Goal: Information Seeking & Learning: Learn about a topic

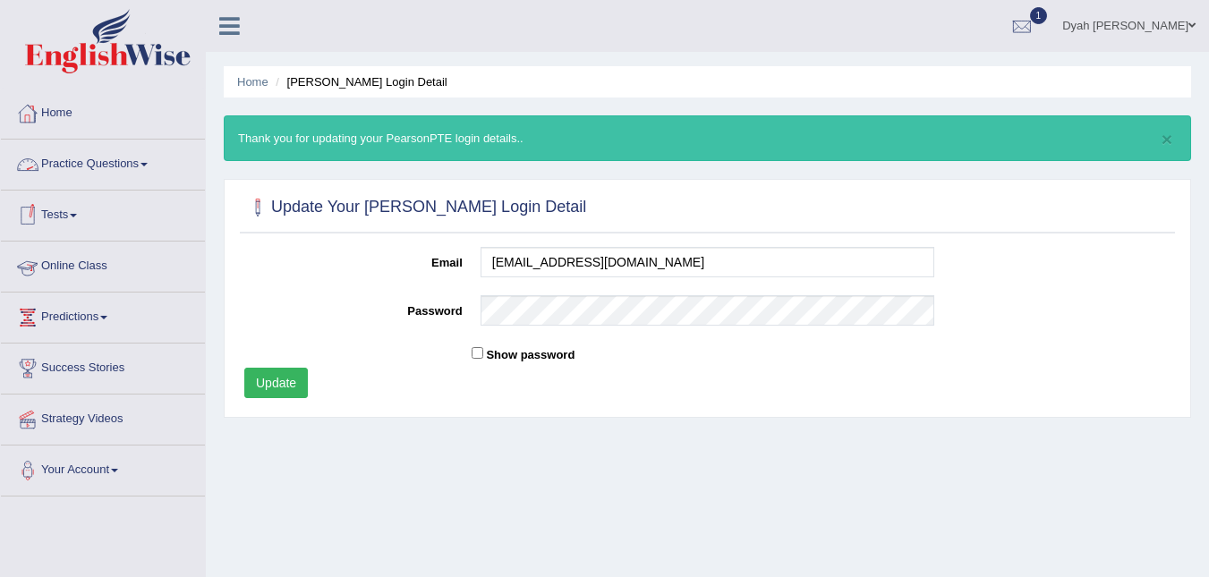
click at [103, 265] on link "Online Class" at bounding box center [103, 264] width 204 height 45
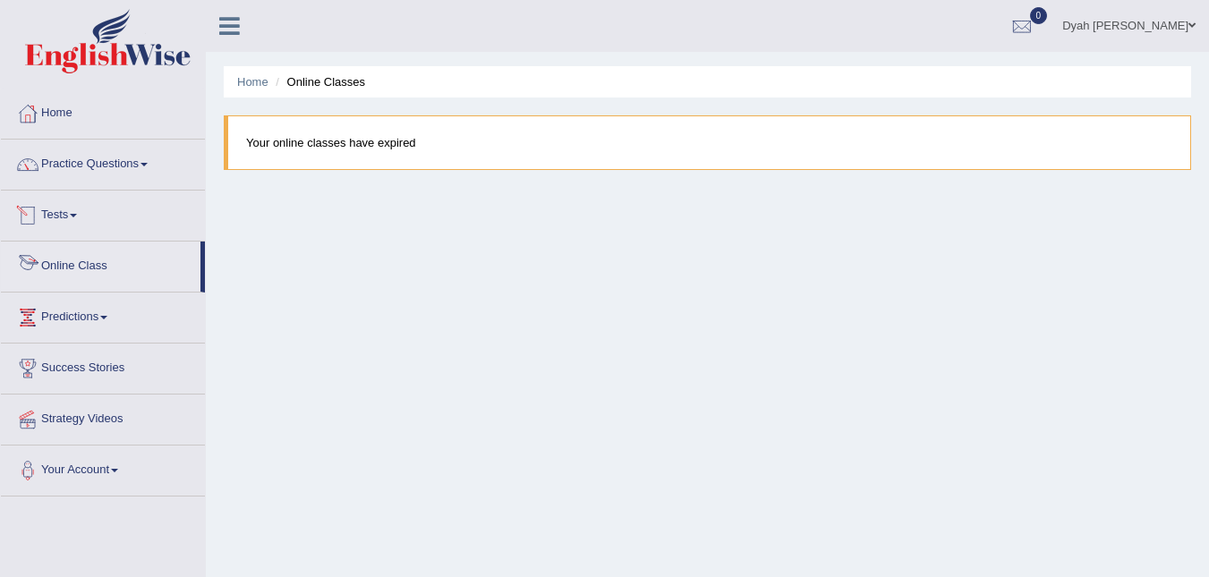
click at [87, 265] on link "Online Class" at bounding box center [101, 264] width 200 height 45
click at [130, 162] on link "Practice Questions" at bounding box center [103, 162] width 204 height 45
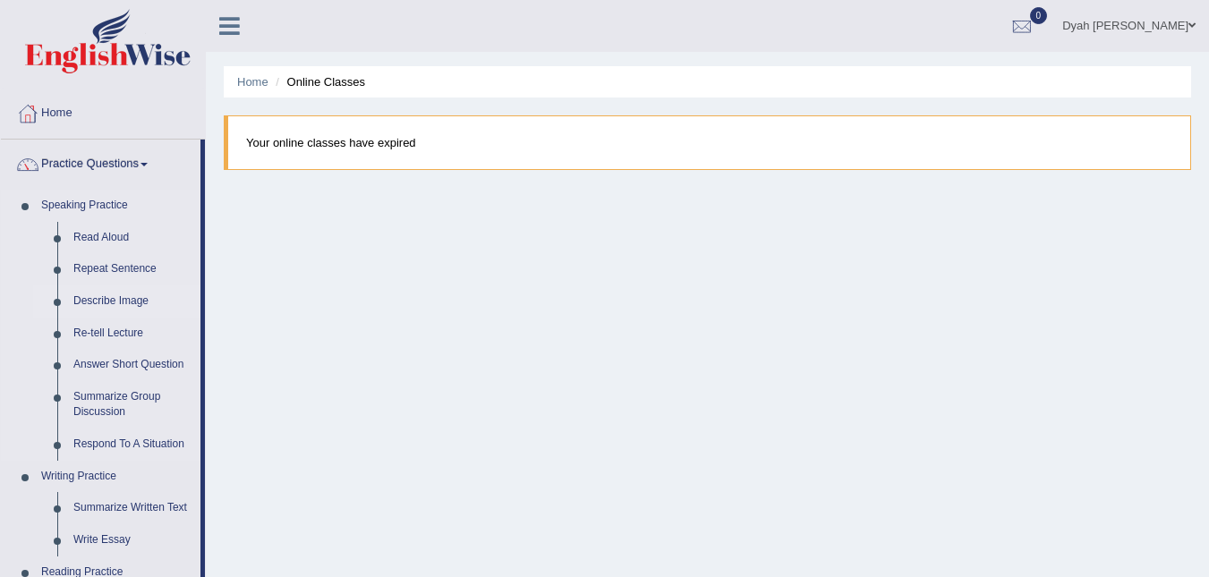
click at [124, 294] on link "Describe Image" at bounding box center [132, 302] width 135 height 32
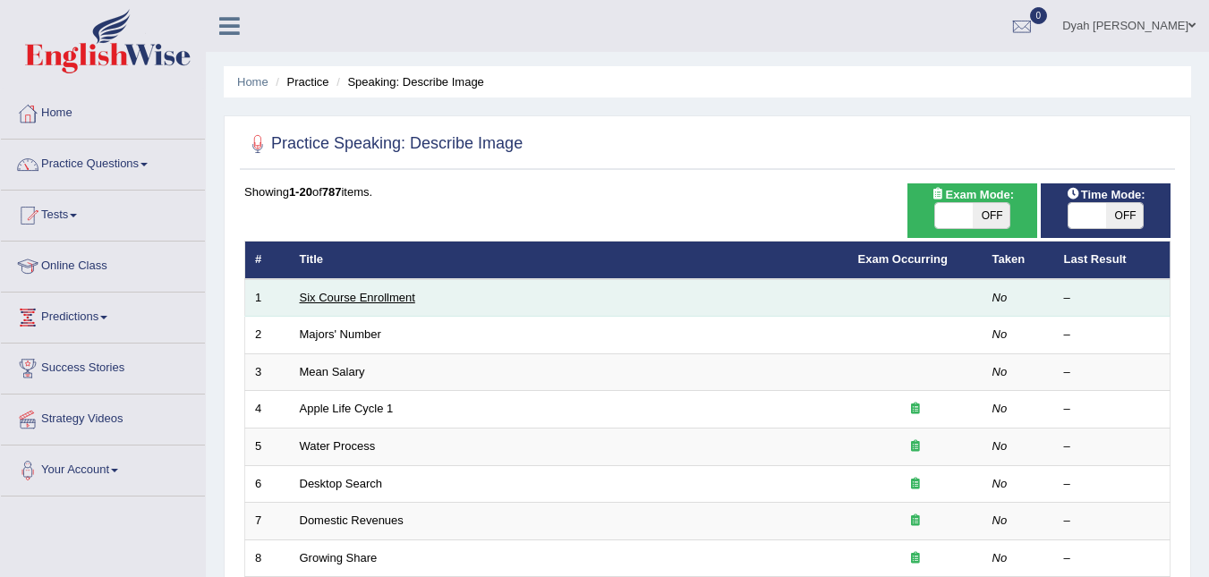
drag, startPoint x: 354, startPoint y: 288, endPoint x: 348, endPoint y: 303, distance: 15.3
click at [354, 291] on td "Six Course Enrollment" at bounding box center [569, 298] width 559 height 38
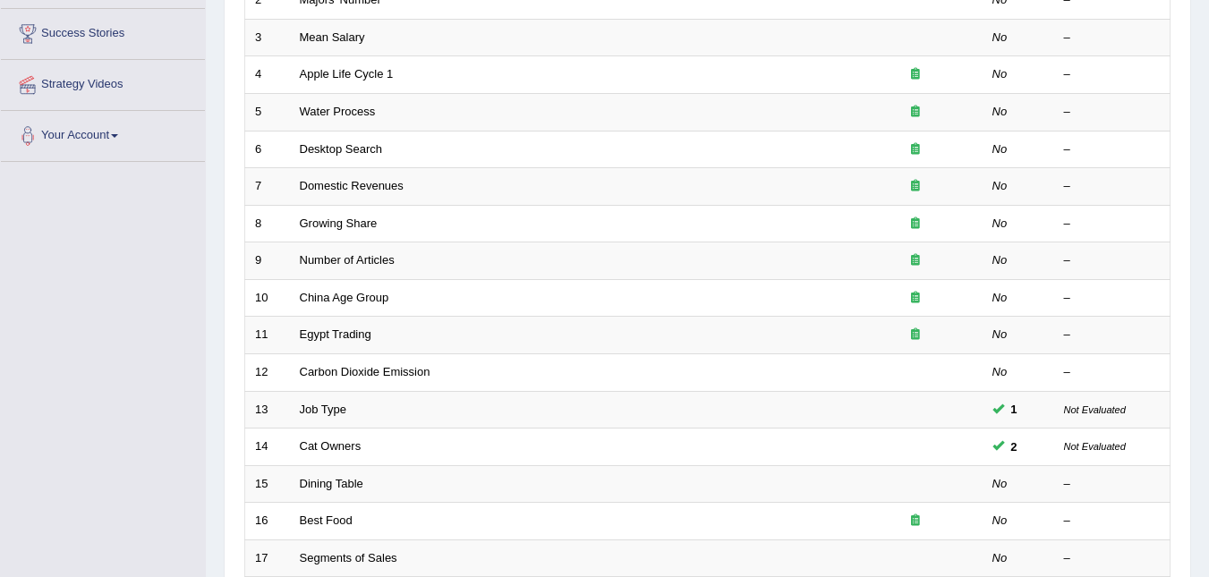
scroll to position [341, 0]
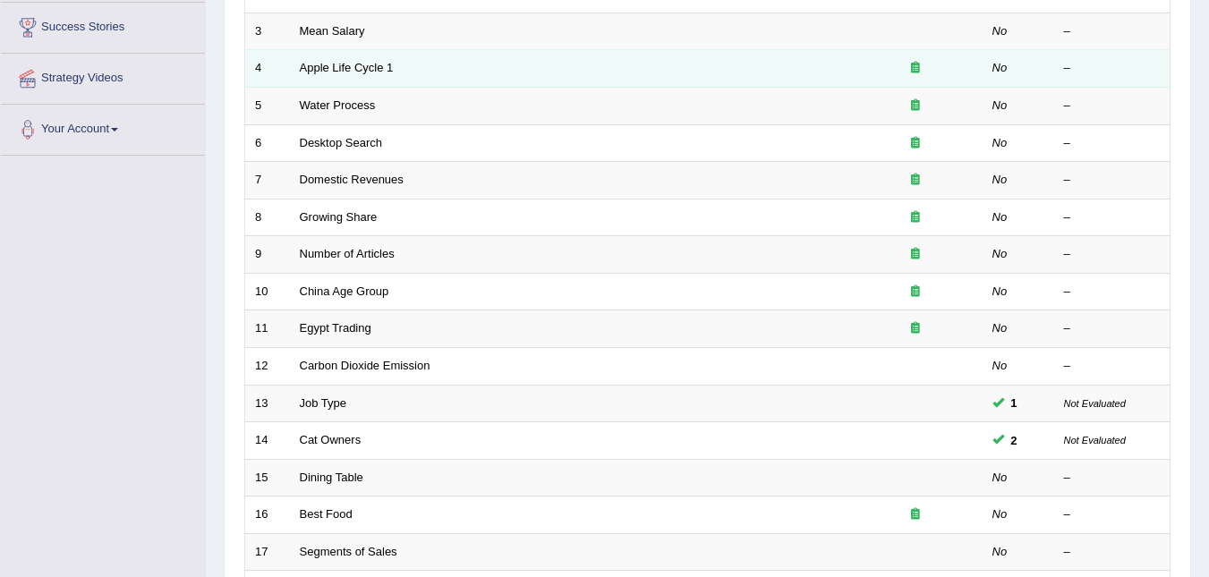
click at [916, 65] on icon at bounding box center [915, 68] width 9 height 12
click at [921, 72] on div at bounding box center [915, 68] width 115 height 17
click at [918, 65] on icon at bounding box center [915, 68] width 9 height 12
click at [916, 67] on icon at bounding box center [915, 68] width 9 height 12
click at [916, 68] on icon at bounding box center [915, 68] width 9 height 12
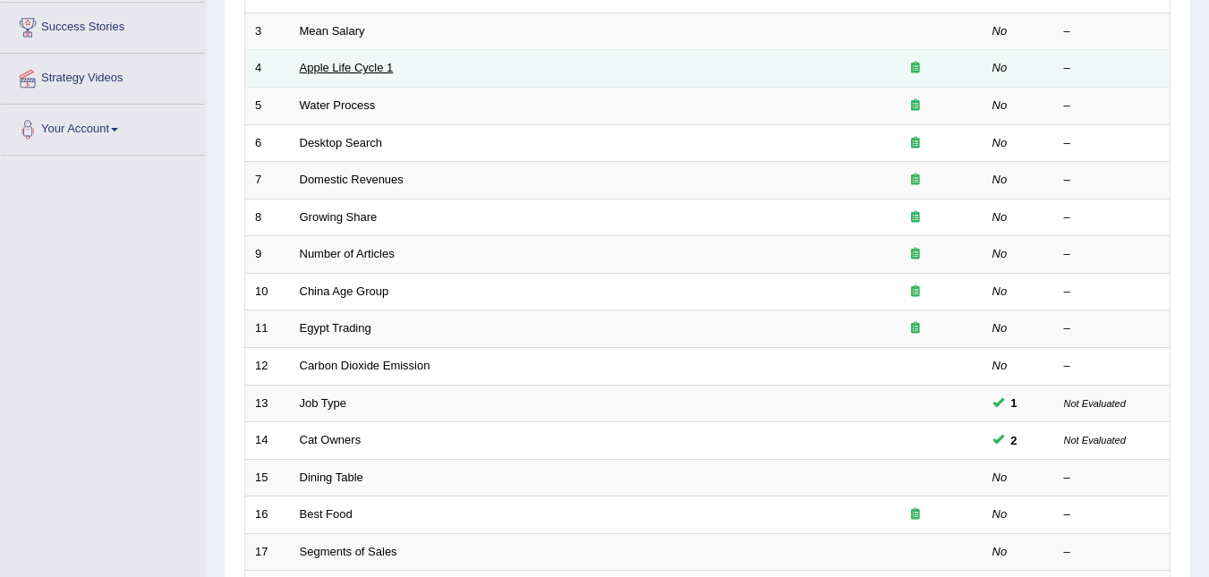
click at [376, 69] on link "Apple Life Cycle 1" at bounding box center [347, 67] width 94 height 13
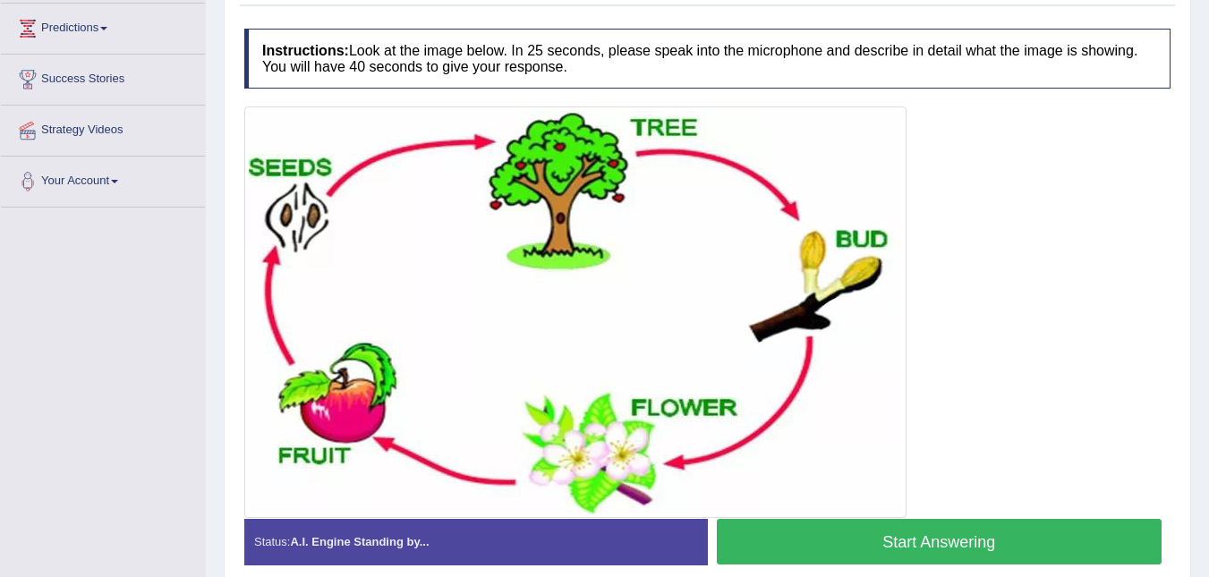
scroll to position [283, 0]
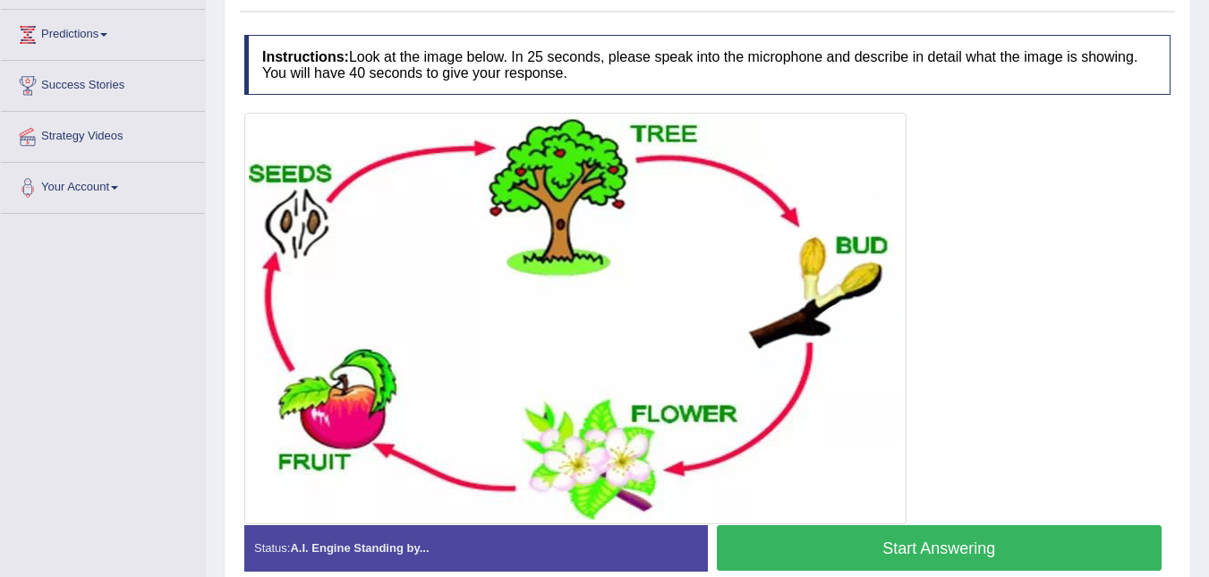
click at [918, 540] on button "Start Answering" at bounding box center [940, 548] width 446 height 46
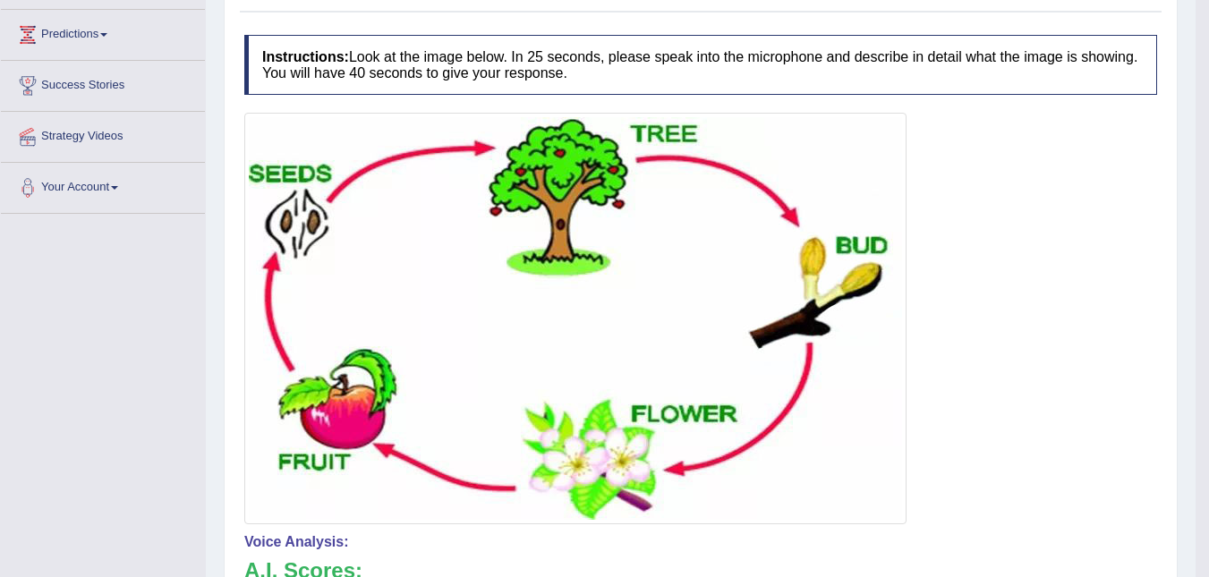
drag, startPoint x: 1208, startPoint y: 243, endPoint x: 1222, endPoint y: 295, distance: 53.0
click at [1208, 295] on html "Toggle navigation Home Practice Questions Speaking Practice Read Aloud Repeat S…" at bounding box center [604, 5] width 1209 height 577
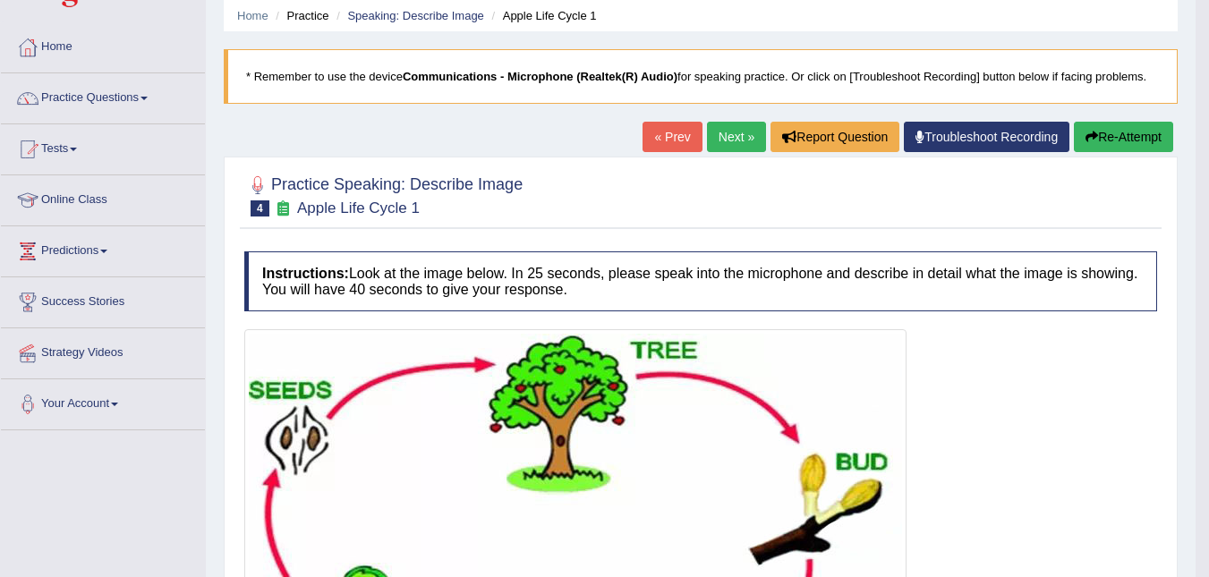
scroll to position [56, 0]
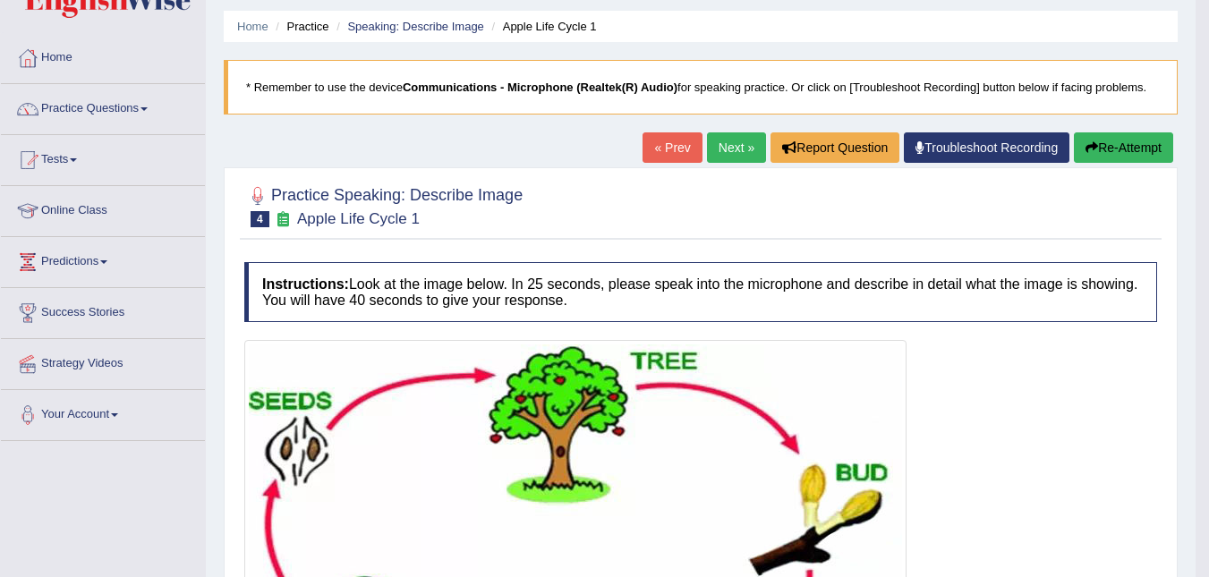
click at [722, 149] on link "Next »" at bounding box center [736, 147] width 59 height 30
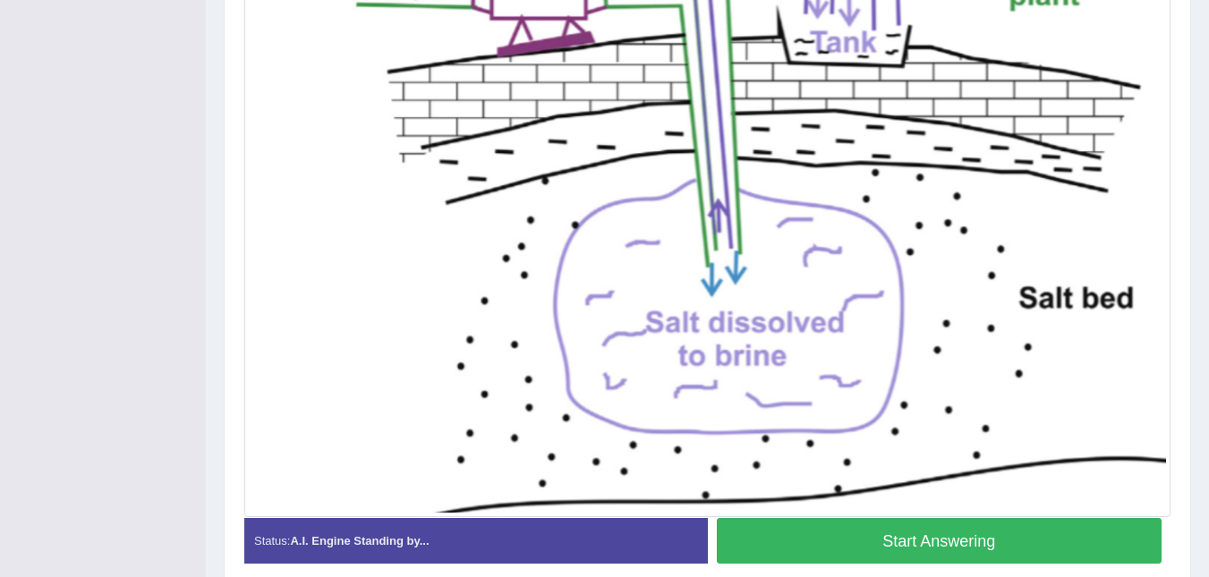
scroll to position [491, 0]
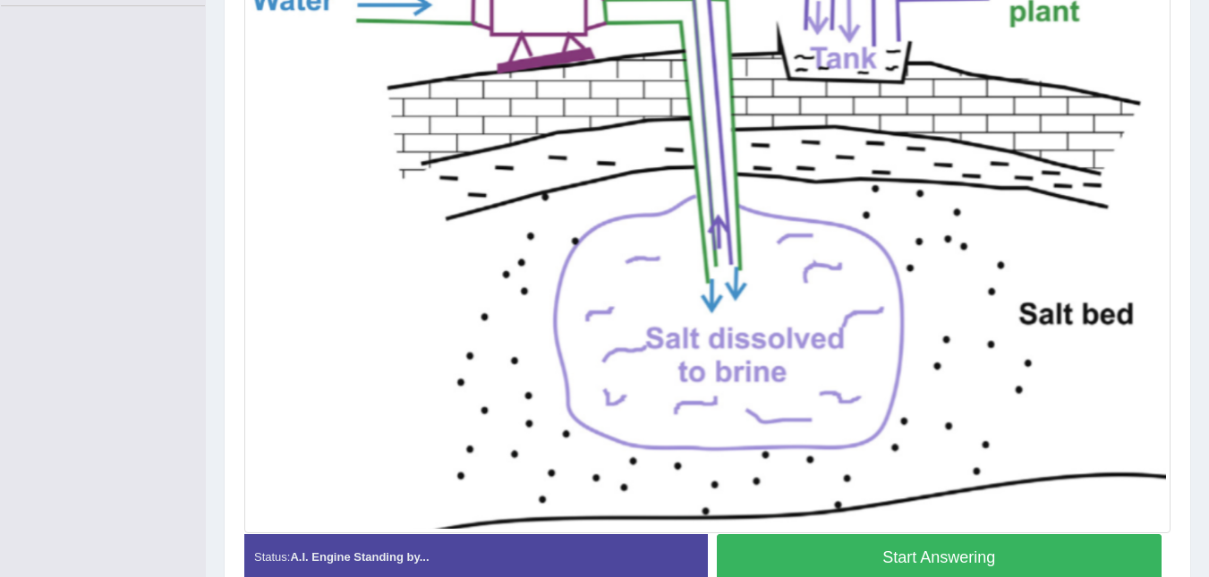
click at [939, 554] on button "Start Answering" at bounding box center [940, 557] width 446 height 46
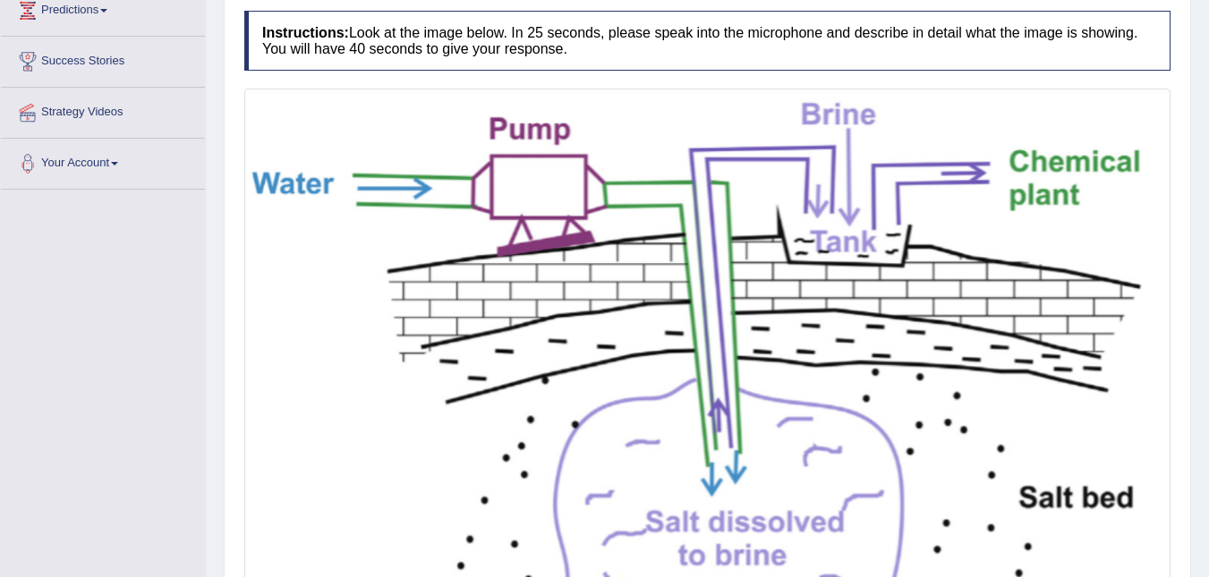
scroll to position [311, 0]
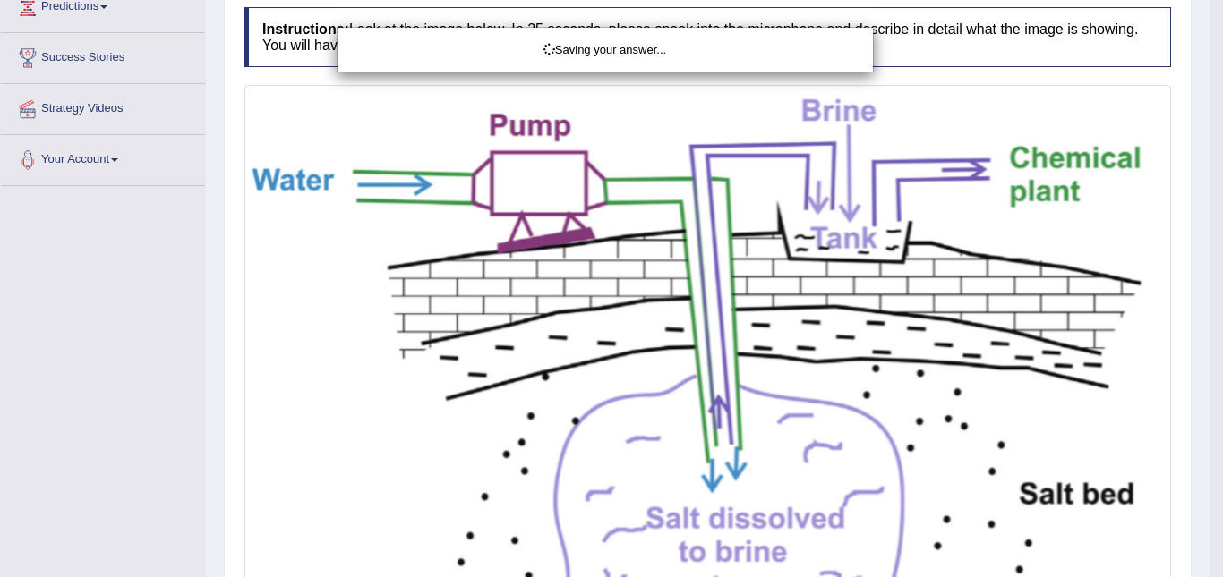
click at [1208, 359] on div "Saving your answer..." at bounding box center [611, 288] width 1223 height 577
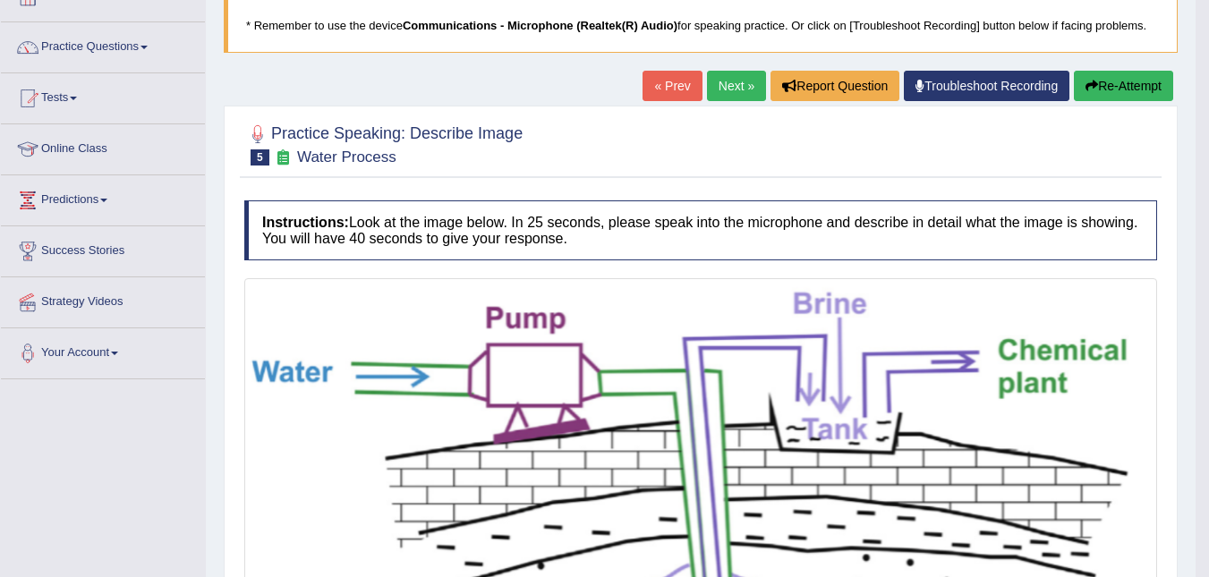
scroll to position [115, 0]
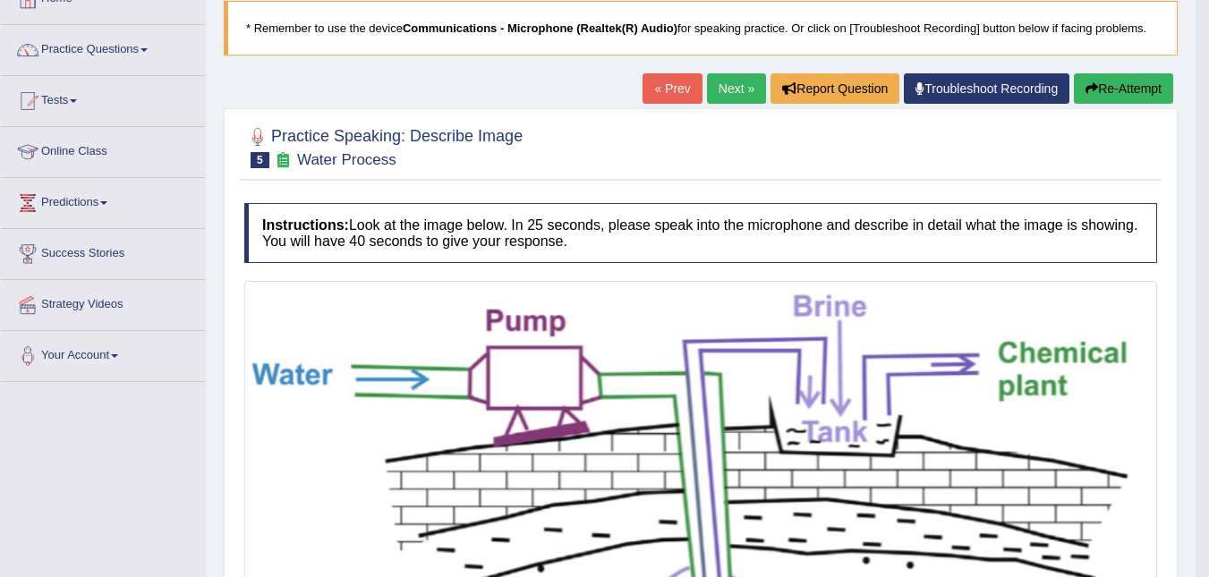
click at [1082, 81] on button "Re-Attempt" at bounding box center [1123, 88] width 99 height 30
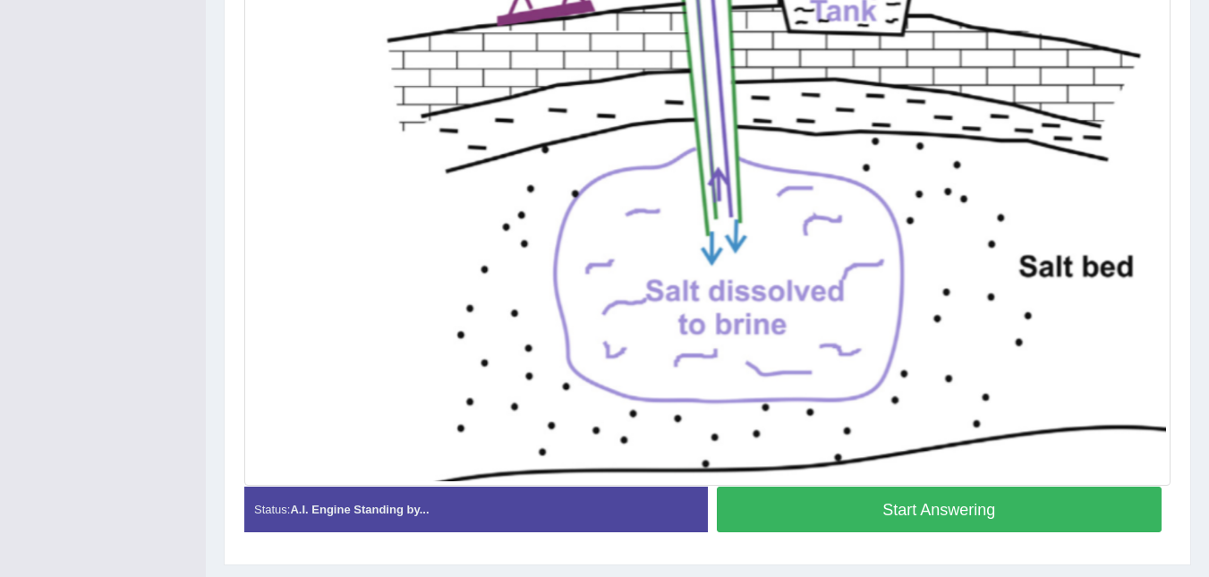
drag, startPoint x: 1041, startPoint y: 493, endPoint x: 1049, endPoint y: 501, distance: 11.4
click at [1048, 500] on button "Start Answering" at bounding box center [940, 510] width 446 height 46
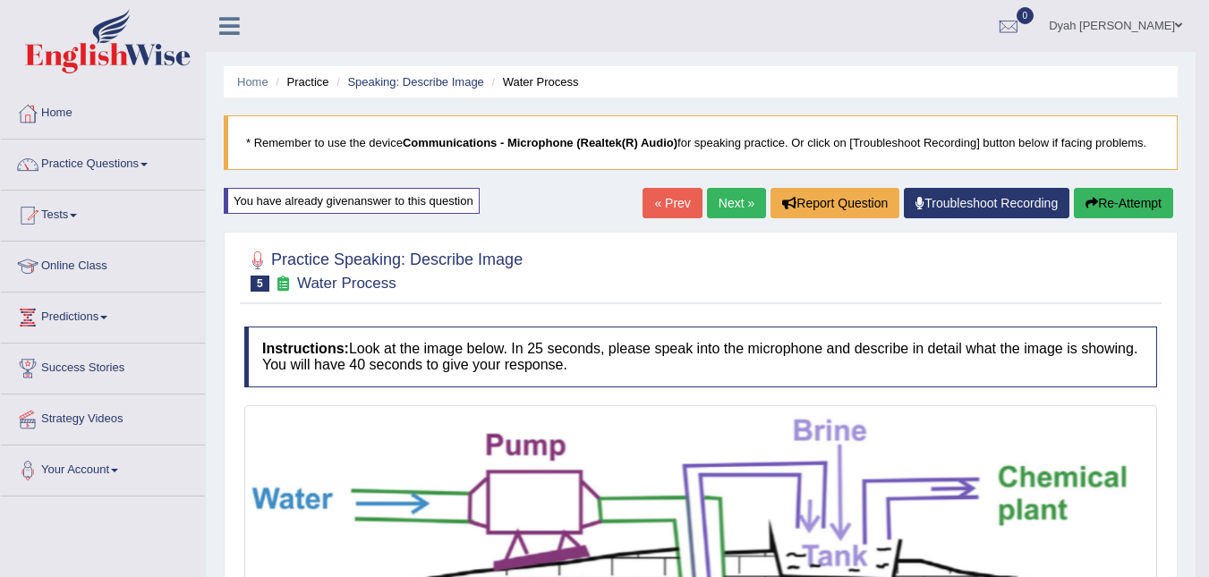
click at [742, 201] on link "Next »" at bounding box center [736, 203] width 59 height 30
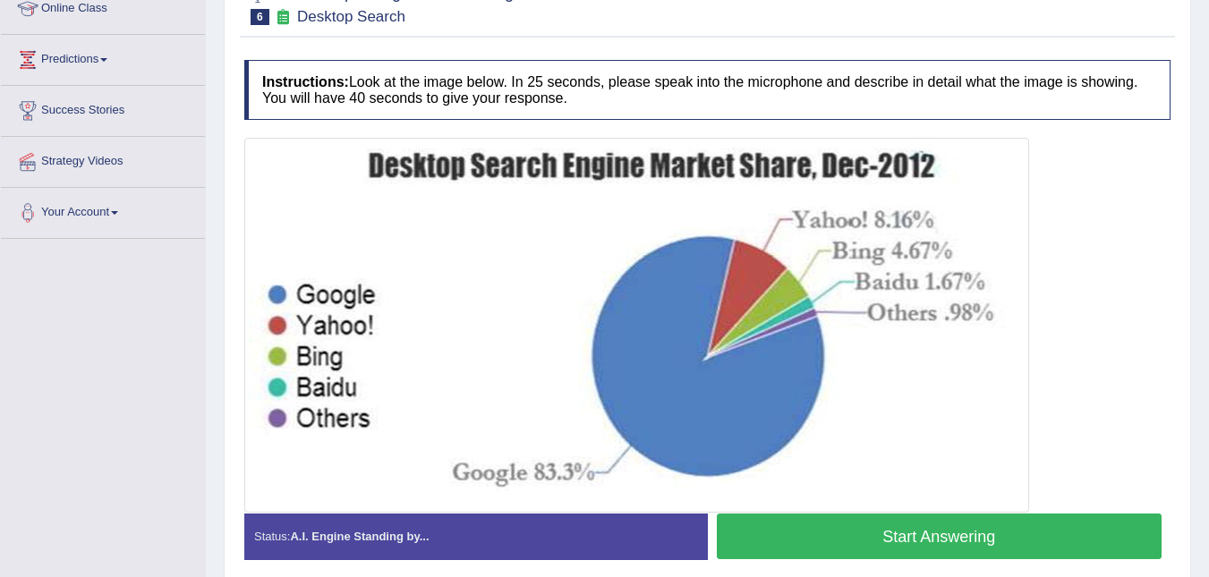
scroll to position [262, 0]
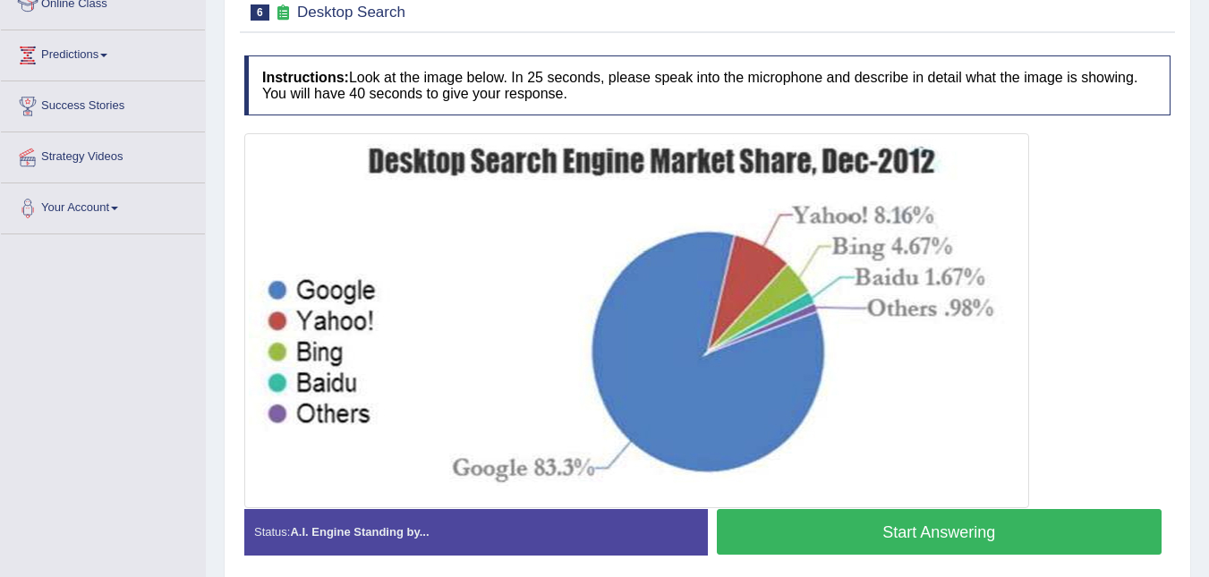
click at [939, 532] on button "Start Answering" at bounding box center [940, 532] width 446 height 46
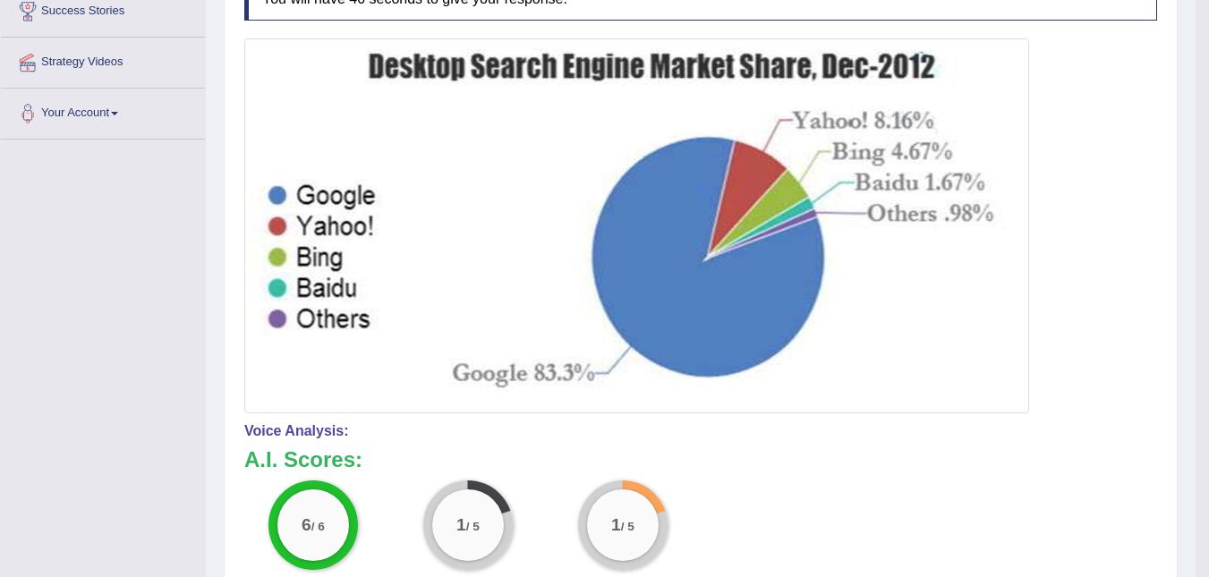
drag, startPoint x: 1222, startPoint y: 179, endPoint x: 1222, endPoint y: 328, distance: 148.6
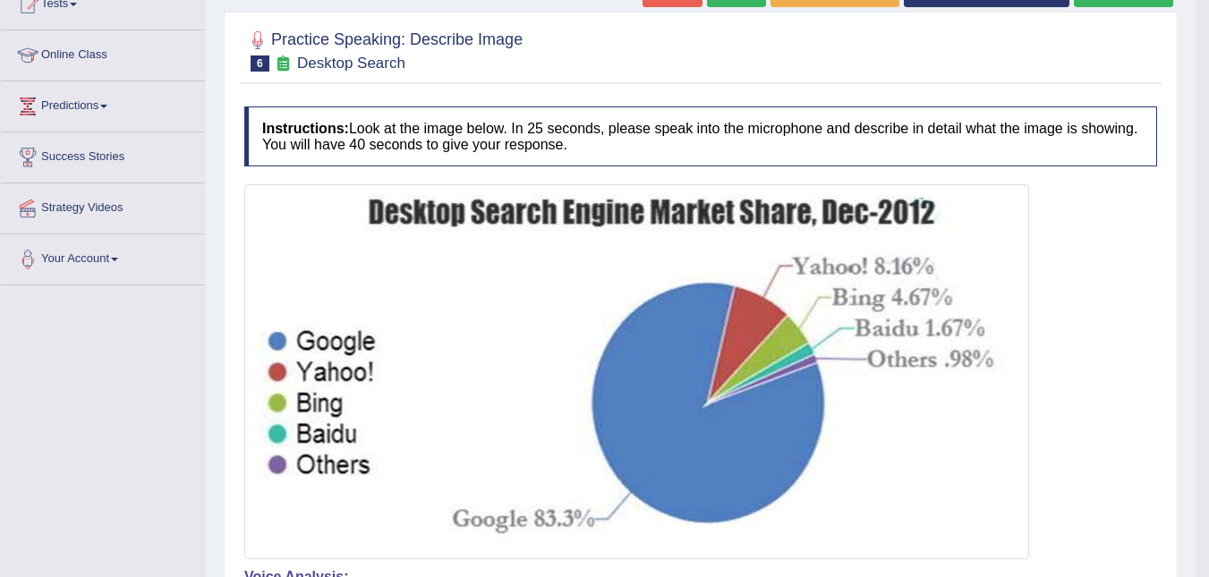
scroll to position [110, 0]
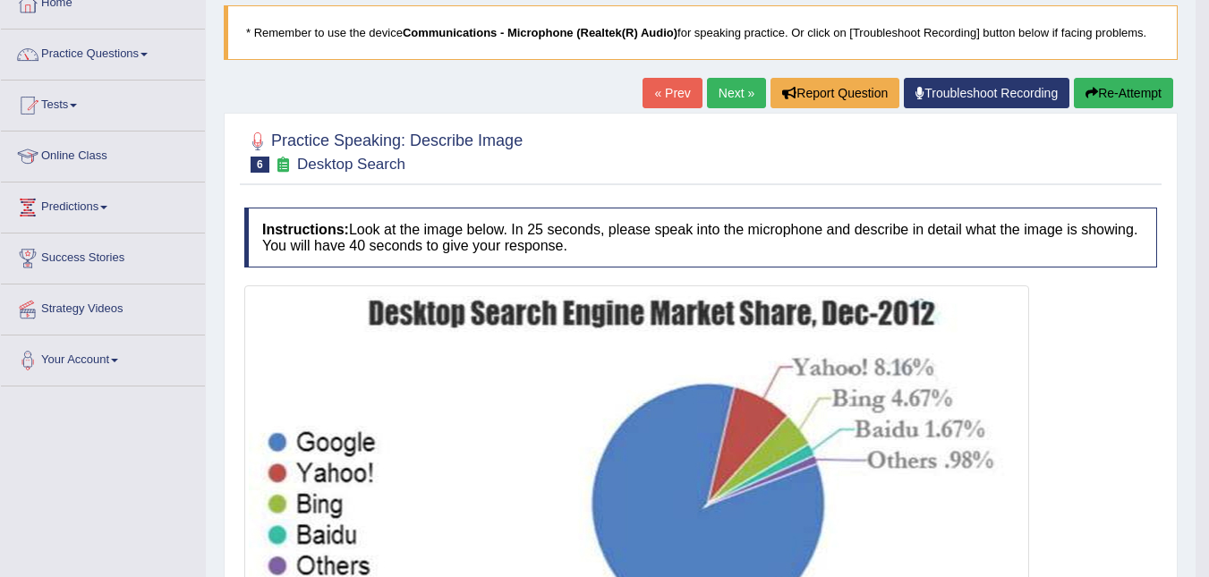
click at [733, 84] on link "Next »" at bounding box center [736, 93] width 59 height 30
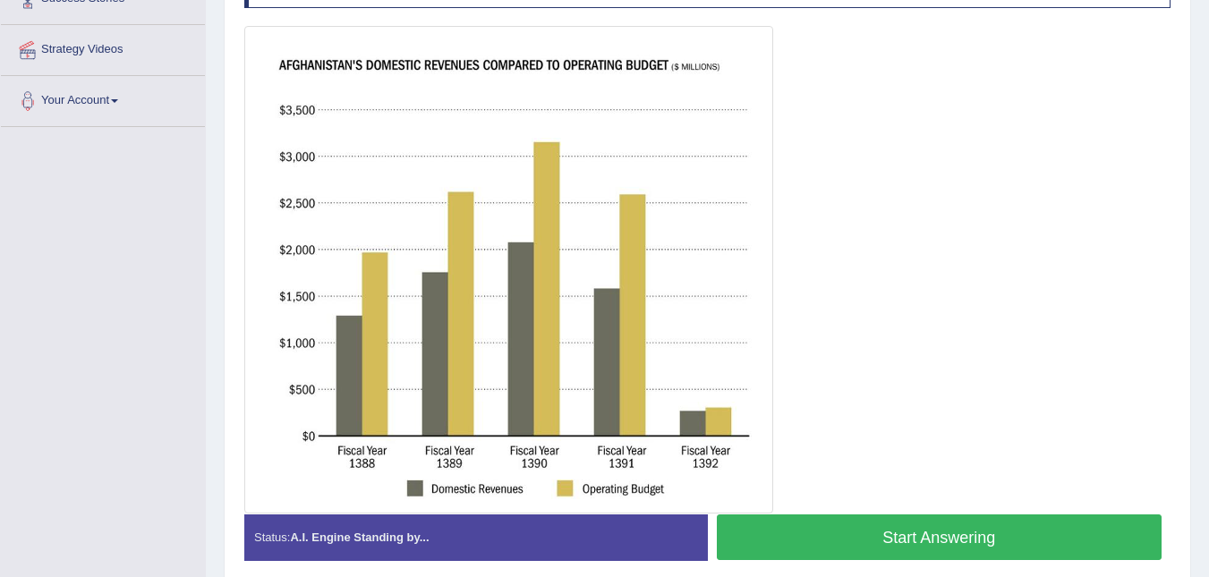
scroll to position [359, 0]
